Goal: Check status: Check status

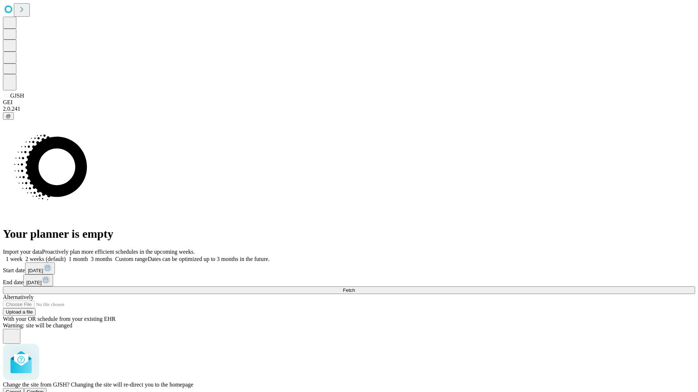
click at [44, 390] on span "Confirm" at bounding box center [35, 392] width 17 height 5
click at [23, 256] on label "1 week" at bounding box center [13, 259] width 20 height 6
click at [355, 288] on span "Fetch" at bounding box center [349, 290] width 12 height 5
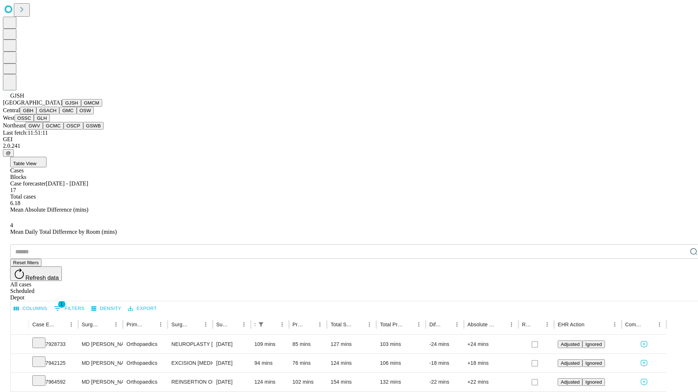
click at [81, 107] on button "GMCM" at bounding box center [91, 103] width 21 height 8
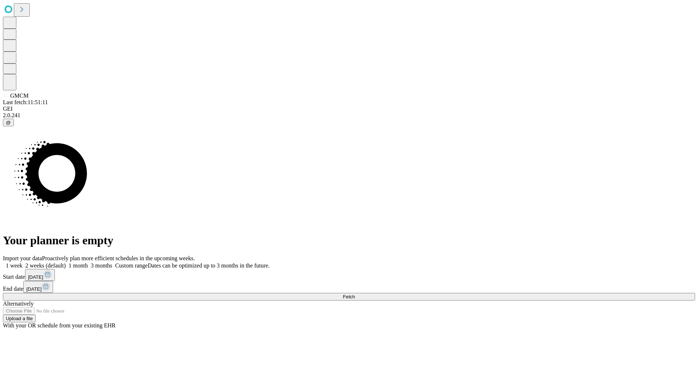
click at [23, 263] on label "1 week" at bounding box center [13, 266] width 20 height 6
click at [355, 294] on span "Fetch" at bounding box center [349, 296] width 12 height 5
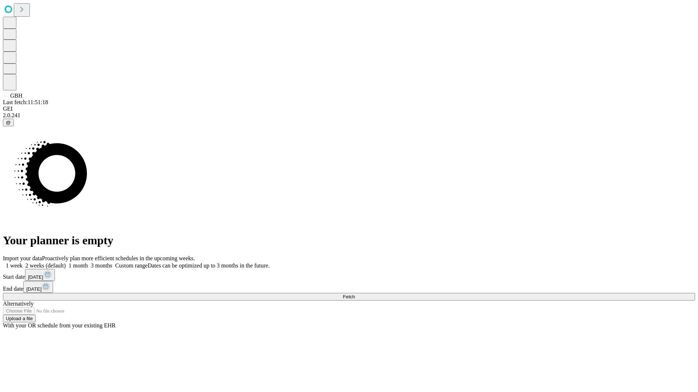
click at [23, 263] on label "1 week" at bounding box center [13, 266] width 20 height 6
click at [355, 294] on span "Fetch" at bounding box center [349, 296] width 12 height 5
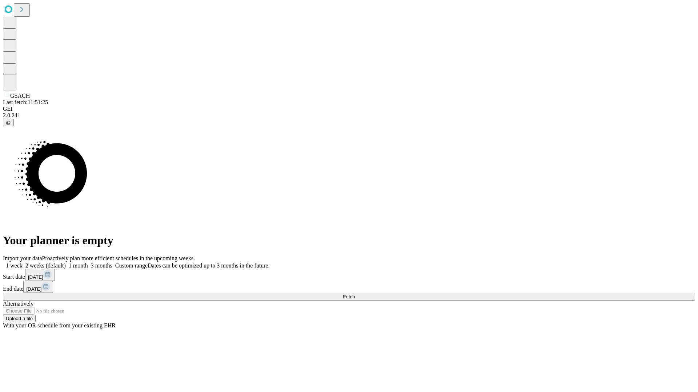
click at [23, 263] on label "1 week" at bounding box center [13, 266] width 20 height 6
click at [355, 294] on span "Fetch" at bounding box center [349, 296] width 12 height 5
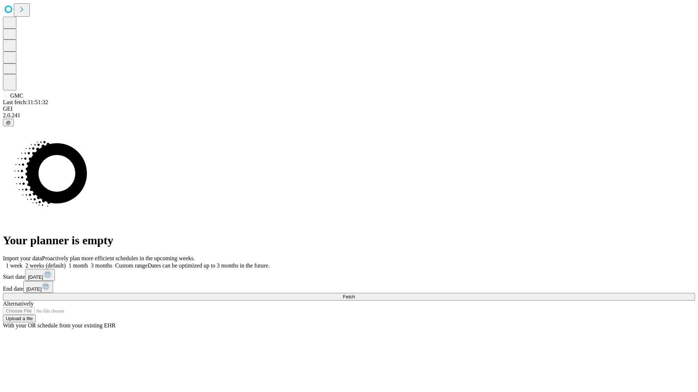
click at [23, 263] on label "1 week" at bounding box center [13, 266] width 20 height 6
click at [355, 294] on span "Fetch" at bounding box center [349, 296] width 12 height 5
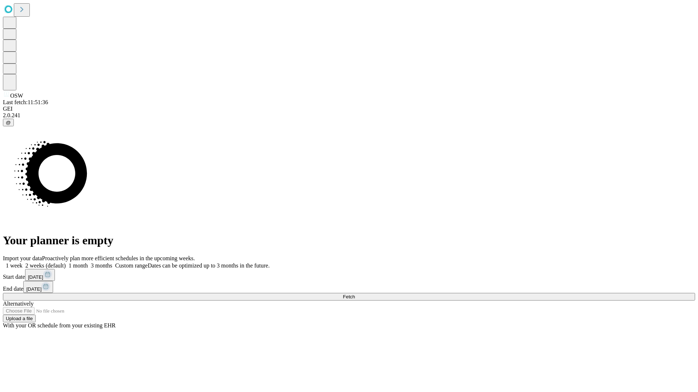
click at [23, 263] on label "1 week" at bounding box center [13, 266] width 20 height 6
click at [355, 294] on span "Fetch" at bounding box center [349, 296] width 12 height 5
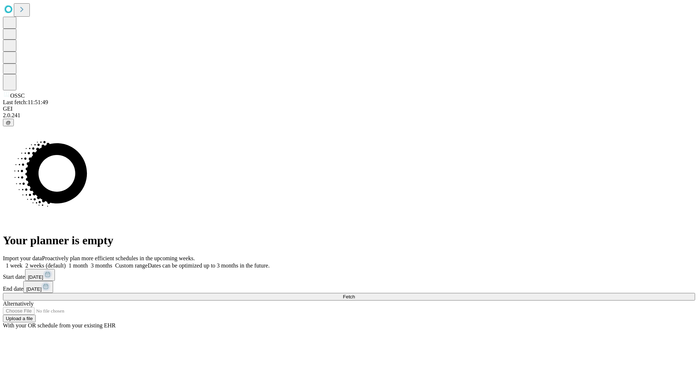
click at [23, 263] on label "1 week" at bounding box center [13, 266] width 20 height 6
click at [355, 294] on span "Fetch" at bounding box center [349, 296] width 12 height 5
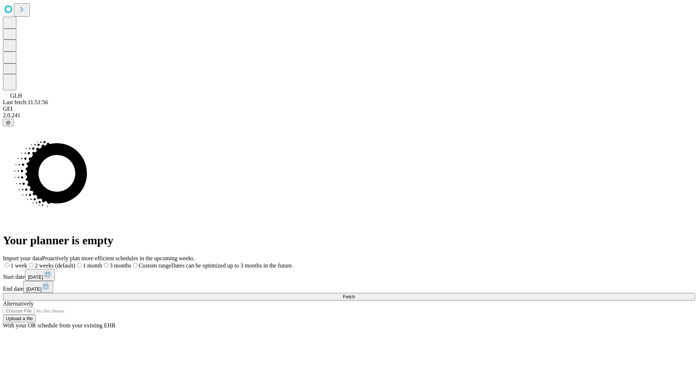
click at [355, 294] on span "Fetch" at bounding box center [349, 296] width 12 height 5
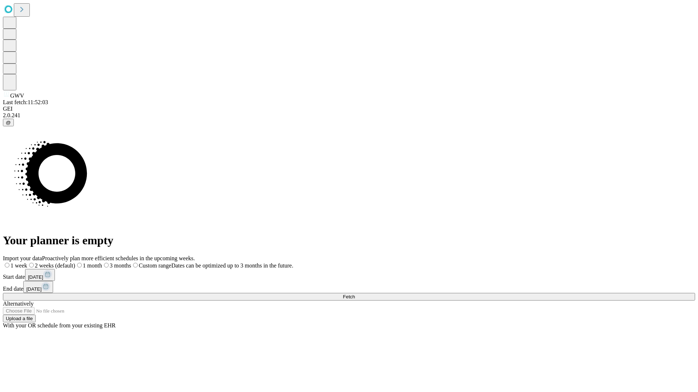
click at [27, 263] on label "1 week" at bounding box center [15, 266] width 24 height 6
click at [355, 294] on span "Fetch" at bounding box center [349, 296] width 12 height 5
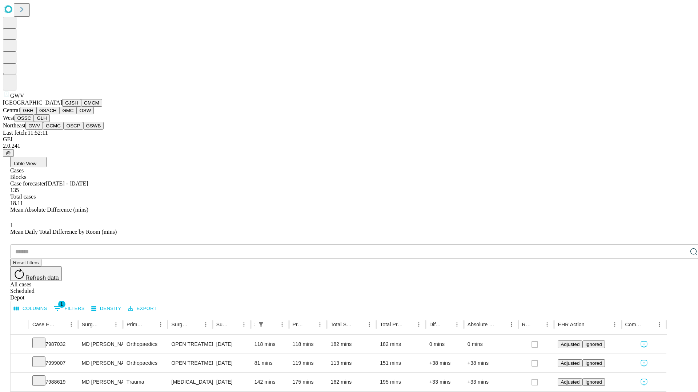
click at [56, 130] on button "GCMC" at bounding box center [53, 126] width 21 height 8
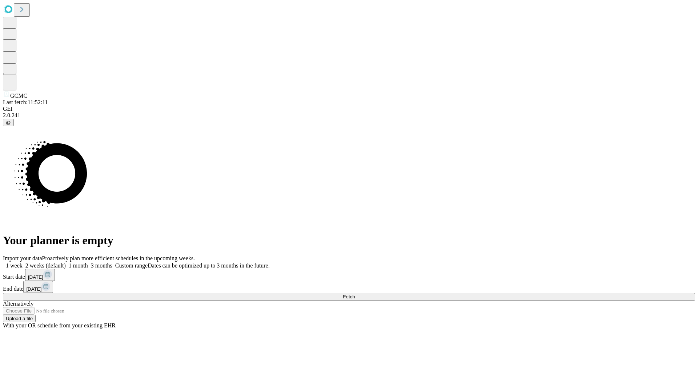
click at [23, 263] on label "1 week" at bounding box center [13, 266] width 20 height 6
click at [355, 294] on span "Fetch" at bounding box center [349, 296] width 12 height 5
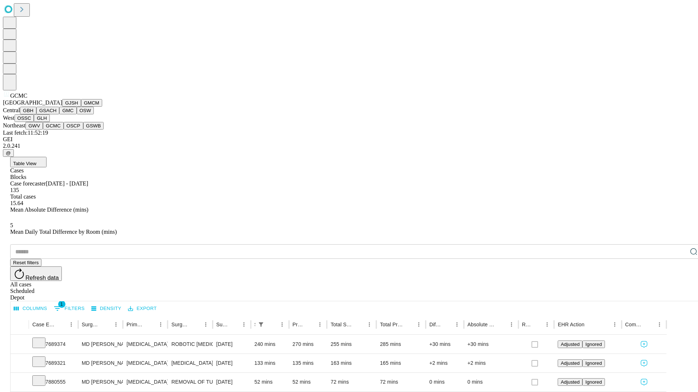
click at [64, 130] on button "OSCP" at bounding box center [74, 126] width 20 height 8
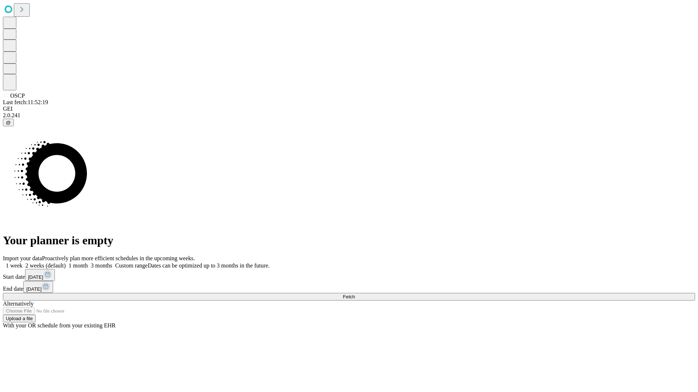
click at [23, 263] on label "1 week" at bounding box center [13, 266] width 20 height 6
click at [355, 294] on span "Fetch" at bounding box center [349, 296] width 12 height 5
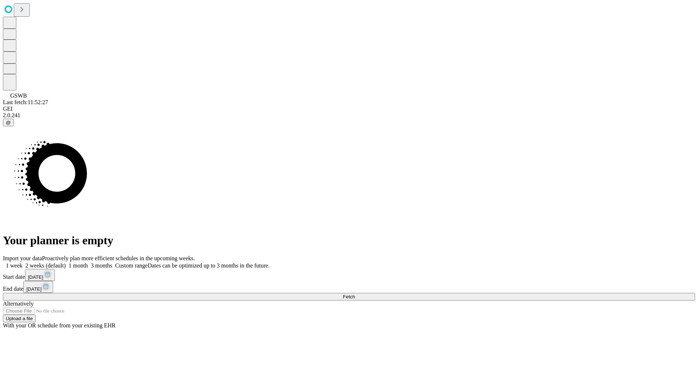
click at [355, 294] on span "Fetch" at bounding box center [349, 296] width 12 height 5
